Goal: Task Accomplishment & Management: Use online tool/utility

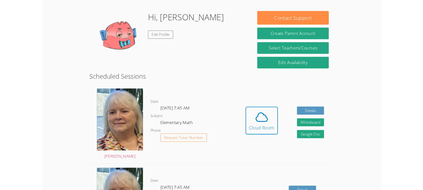
scroll to position [94, 0]
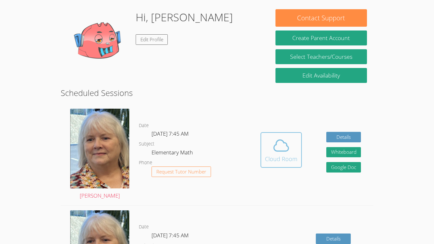
click at [284, 163] on div "Cloud Room" at bounding box center [281, 159] width 32 height 9
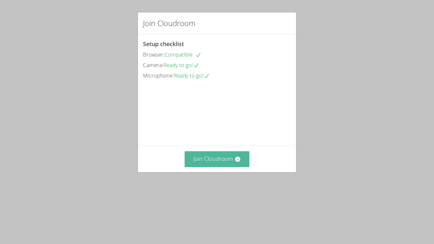
click at [236, 162] on icon at bounding box center [238, 159] width 6 height 6
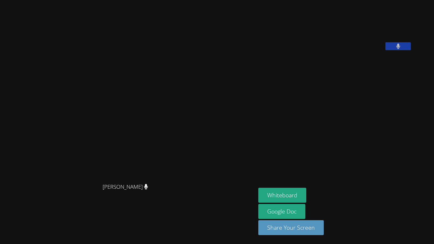
click at [412, 157] on aside "[PERSON_NAME] Whiteboard Google Doc Share Your Screen" at bounding box center [335, 122] width 159 height 244
click at [415, 140] on aside "[PERSON_NAME] Whiteboard Google Doc Share Your Screen" at bounding box center [335, 122] width 159 height 244
click at [306, 199] on button "Whiteboard" at bounding box center [282, 195] width 48 height 15
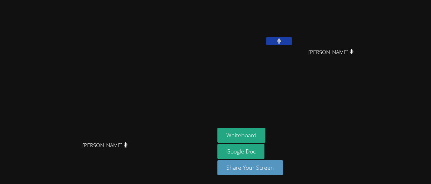
click at [292, 41] on button at bounding box center [278, 41] width 25 height 8
click at [371, 42] on video at bounding box center [334, 24] width 76 height 43
click at [354, 53] on icon at bounding box center [352, 51] width 4 height 5
click at [292, 45] on button at bounding box center [278, 41] width 25 height 8
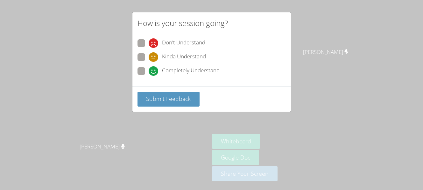
click at [148, 76] on span at bounding box center [148, 76] width 0 height 0
click at [148, 73] on input "Completely Understand" at bounding box center [150, 69] width 5 height 5
radio input "true"
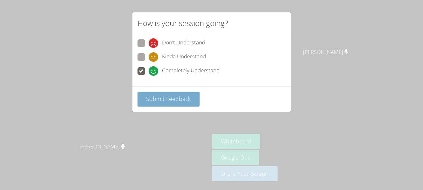
click at [145, 101] on button "Submit Feedback" at bounding box center [168, 99] width 62 height 15
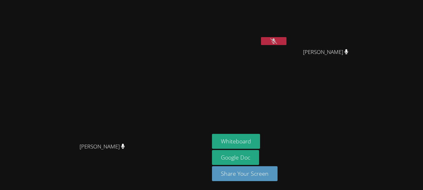
click at [277, 41] on icon at bounding box center [273, 40] width 7 height 5
click at [286, 41] on button at bounding box center [273, 41] width 25 height 8
click at [286, 44] on button at bounding box center [273, 41] width 25 height 8
